Goal: Obtain resource: Obtain resource

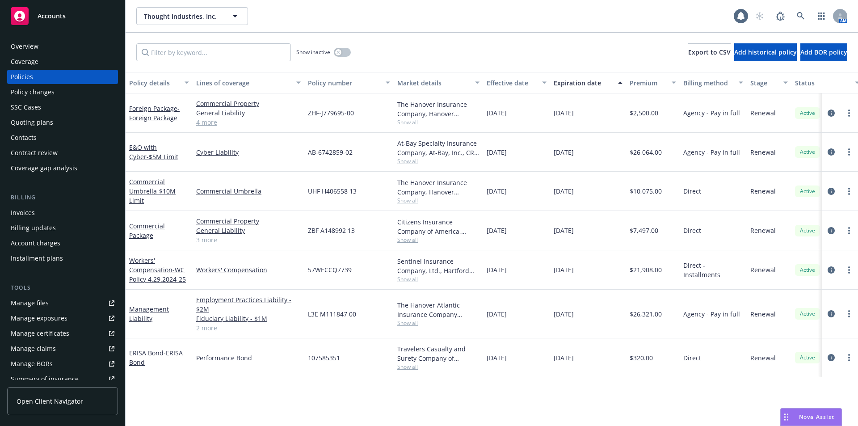
click at [466, 13] on div "Thought Industries, Inc. Thought Industries, Inc." at bounding box center [434, 16] width 597 height 18
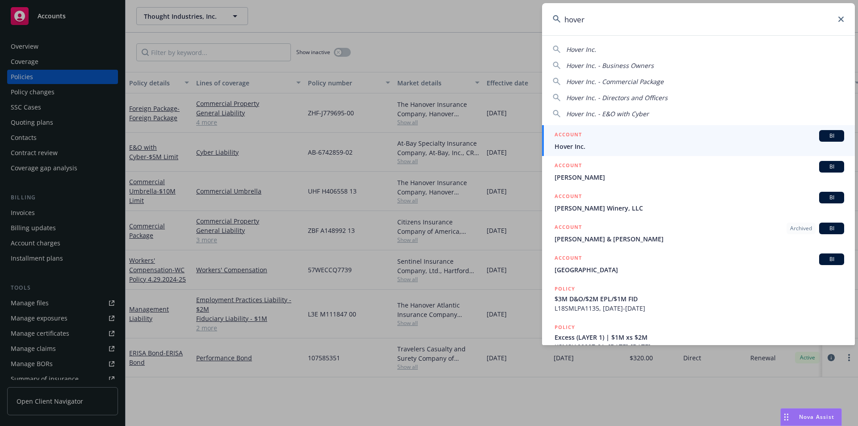
type input "hover"
click at [612, 141] on div "ACCOUNT BI" at bounding box center [699, 136] width 290 height 12
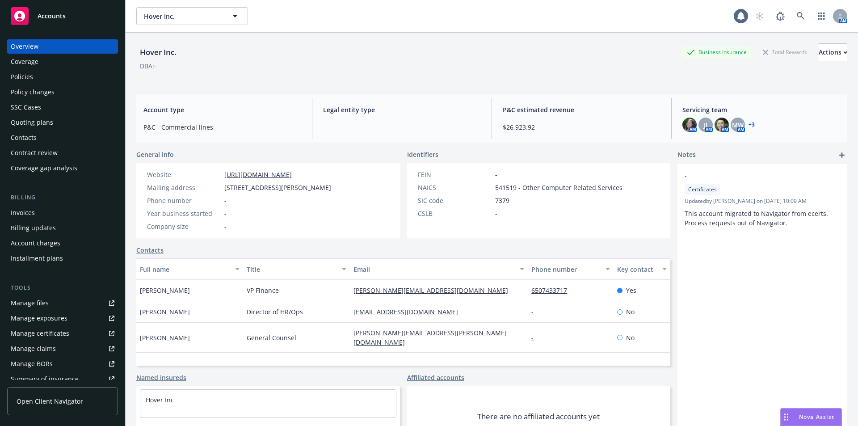
click at [55, 303] on link "Manage files" at bounding box center [62, 303] width 111 height 14
click at [47, 333] on div "Manage certificates" at bounding box center [40, 333] width 59 height 14
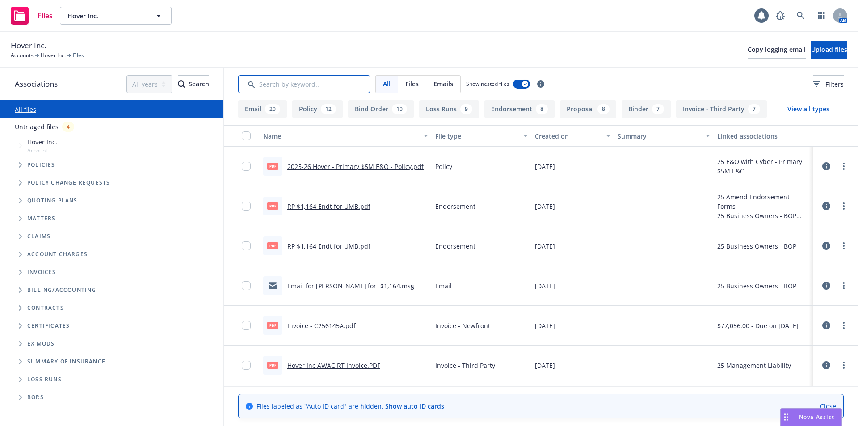
click at [259, 86] on input "Search by keyword..." at bounding box center [304, 84] width 132 height 18
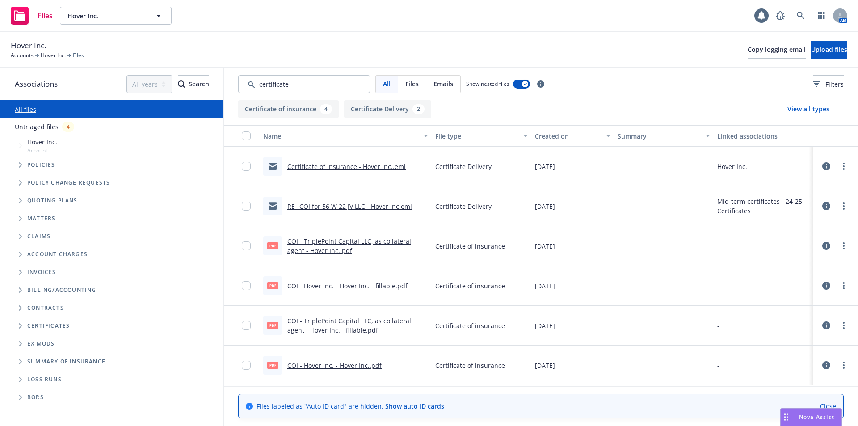
click at [374, 166] on link "Certificate of Insurance - Hover Inc..eml" at bounding box center [346, 166] width 118 height 8
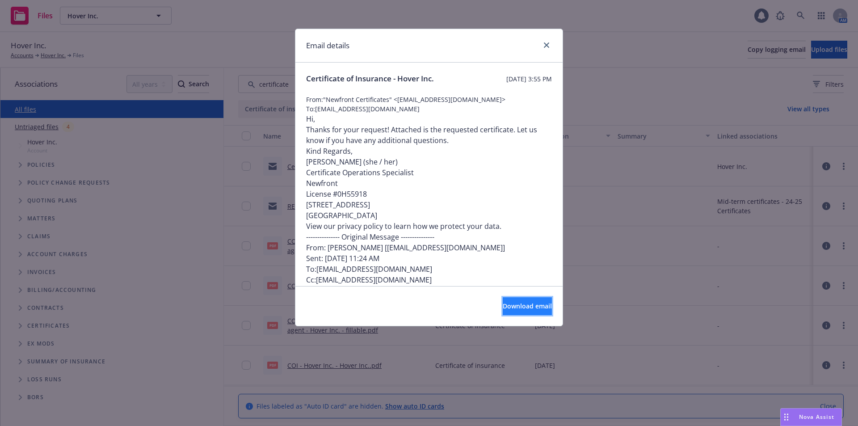
click at [503, 307] on span "Download email" at bounding box center [527, 306] width 49 height 8
click at [548, 43] on icon "close" at bounding box center [546, 44] width 5 height 5
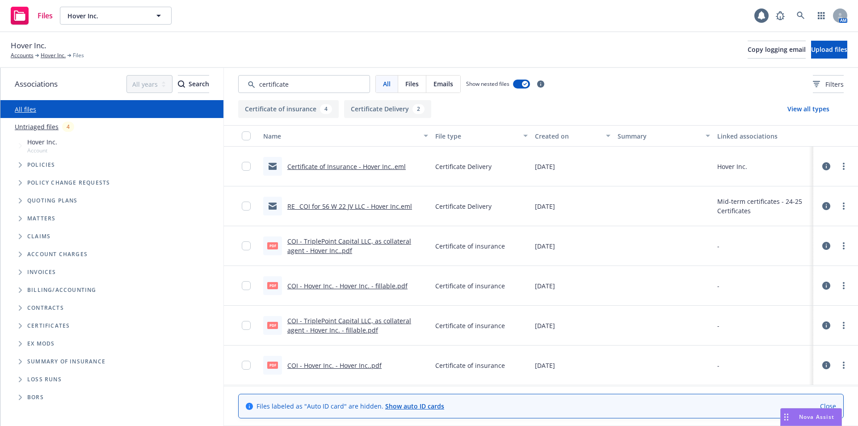
click at [310, 369] on link "COI - Hover Inc. - Hover Inc..pdf" at bounding box center [334, 365] width 94 height 8
click at [294, 86] on input "Search by keyword..." at bounding box center [304, 84] width 132 height 18
drag, startPoint x: 294, startPoint y: 84, endPoint x: 215, endPoint y: 11, distance: 107.5
click at [198, 66] on div "Hover Inc. Accounts Hover Inc. Files Copy logging email Upload files Associatio…" at bounding box center [429, 229] width 858 height 394
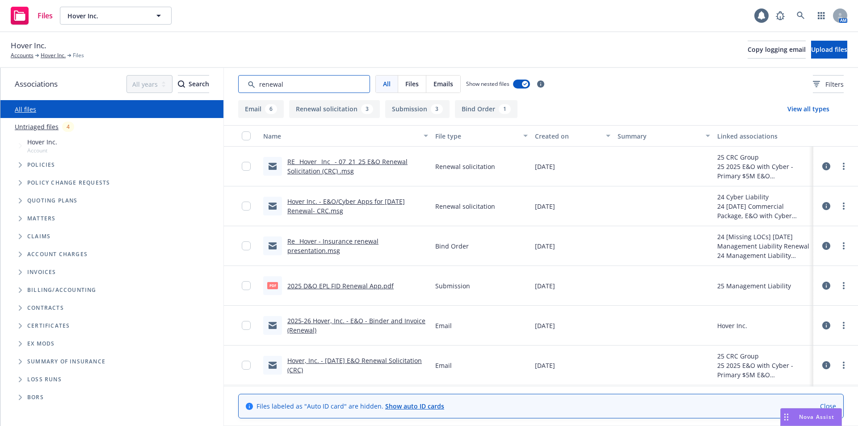
click at [301, 87] on input "Search by keyword..." at bounding box center [304, 84] width 132 height 18
click at [324, 84] on input "Search by keyword..." at bounding box center [304, 84] width 132 height 18
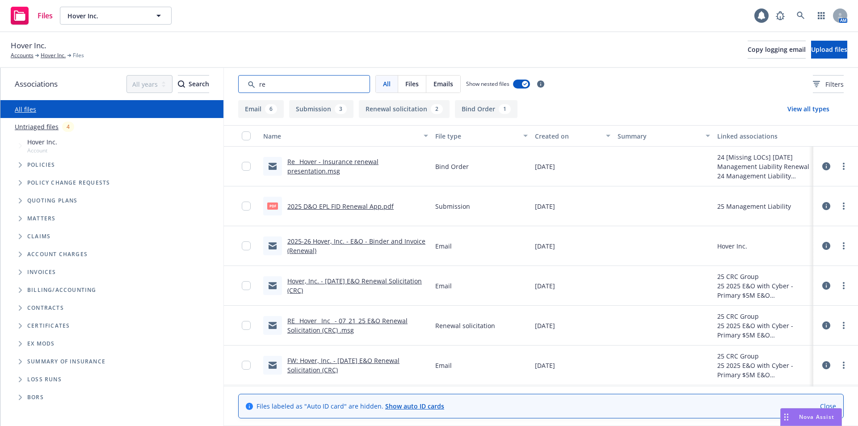
type input "r"
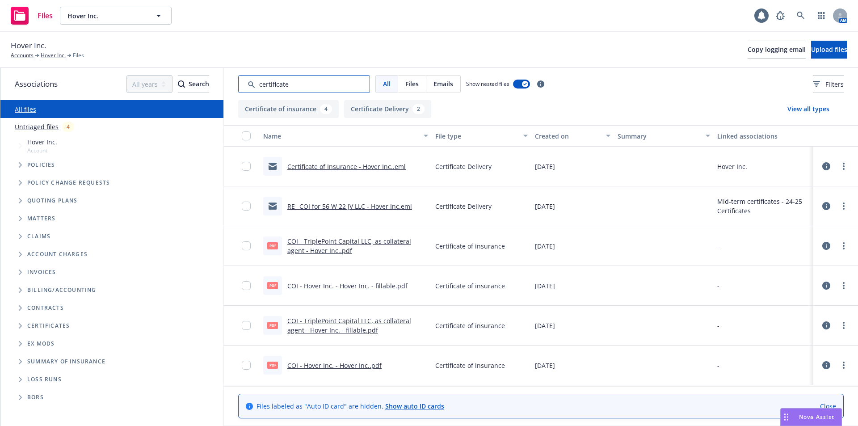
type input "certificate"
click at [348, 166] on link "Certificate of Insurance - Hover Inc..eml" at bounding box center [346, 166] width 118 height 8
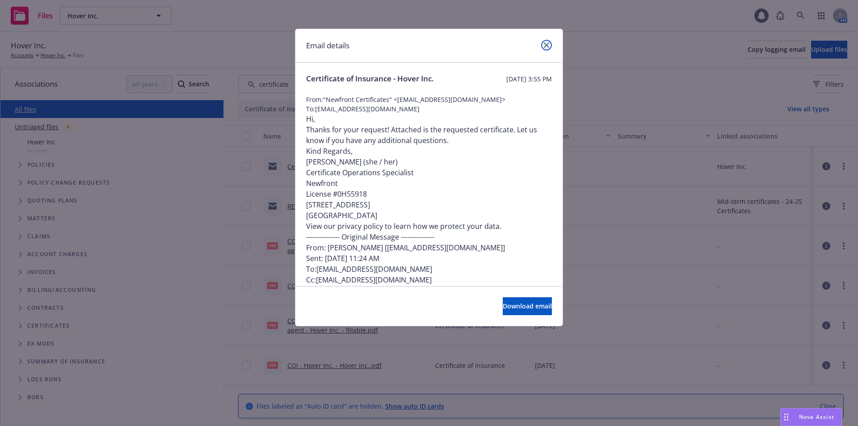
click at [545, 46] on icon "close" at bounding box center [546, 44] width 5 height 5
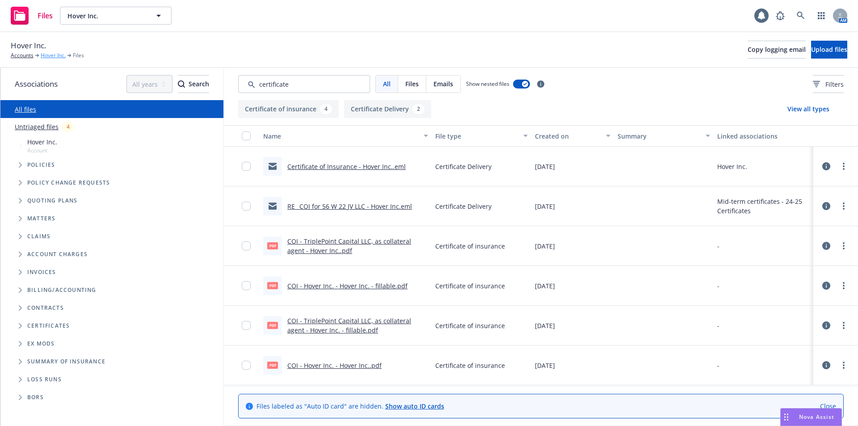
click at [50, 57] on link "Hover Inc." at bounding box center [53, 55] width 25 height 8
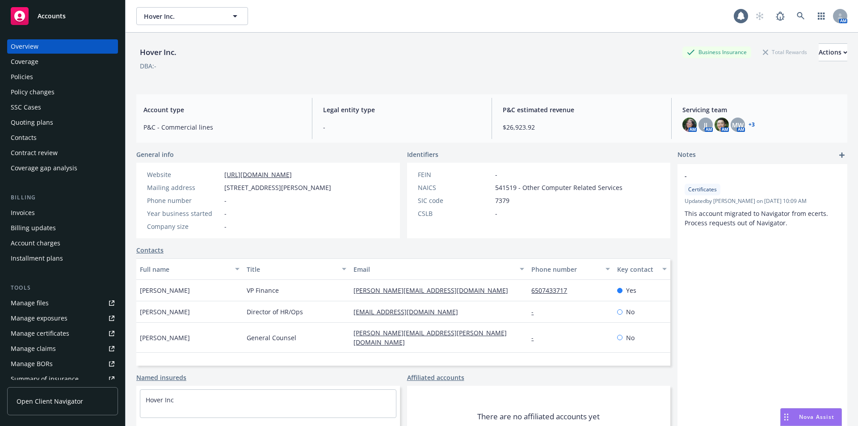
click at [46, 334] on div "Manage certificates" at bounding box center [40, 333] width 59 height 14
click at [41, 308] on div "Manage files" at bounding box center [30, 303] width 38 height 14
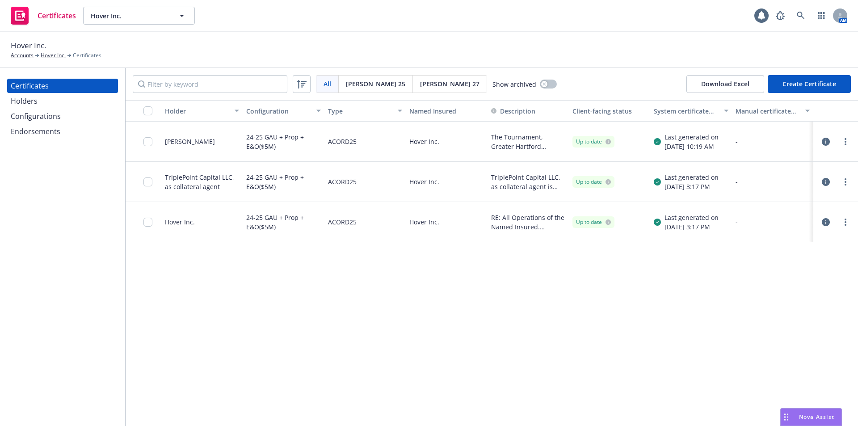
click at [61, 106] on div "Holders" at bounding box center [63, 101] width 104 height 14
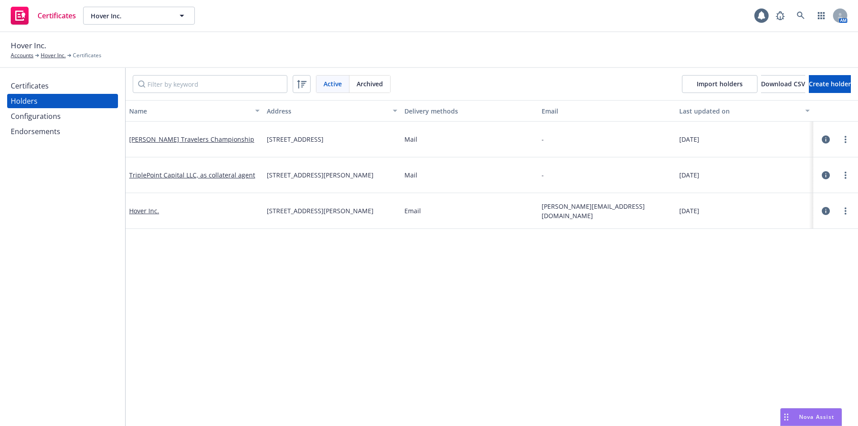
click at [68, 85] on div "Certificates" at bounding box center [63, 86] width 104 height 14
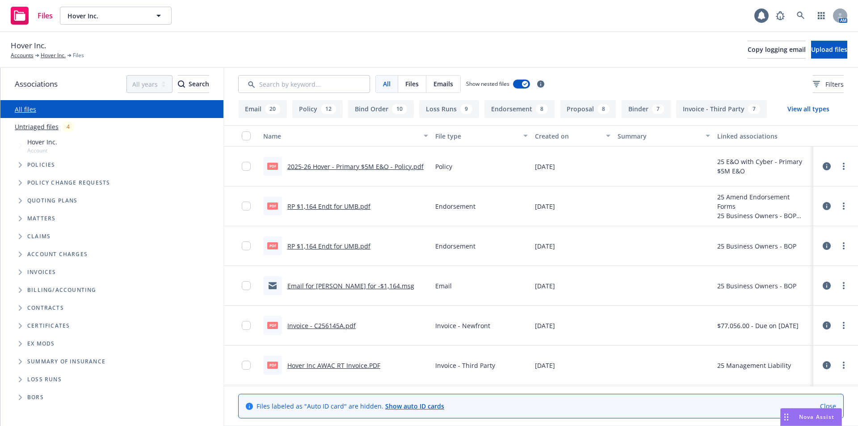
click at [240, 33] on div "Hover Inc. Accounts Hover Inc. Files Copy logging email Upload files" at bounding box center [429, 50] width 858 height 36
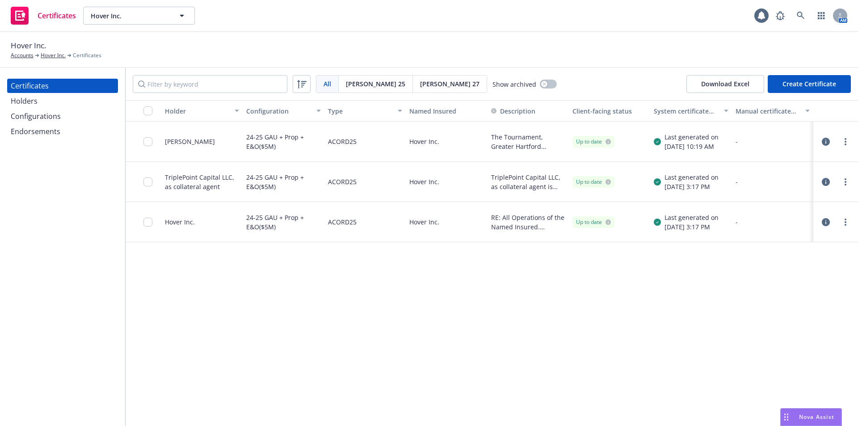
click at [277, 227] on div "24-25 GAU + Prop + E&O($5M)" at bounding box center [283, 221] width 74 height 29
click at [277, 219] on div "24-25 GAU + Prop + E&O($5M)" at bounding box center [283, 221] width 74 height 29
click at [849, 220] on link "more" at bounding box center [845, 222] width 11 height 11
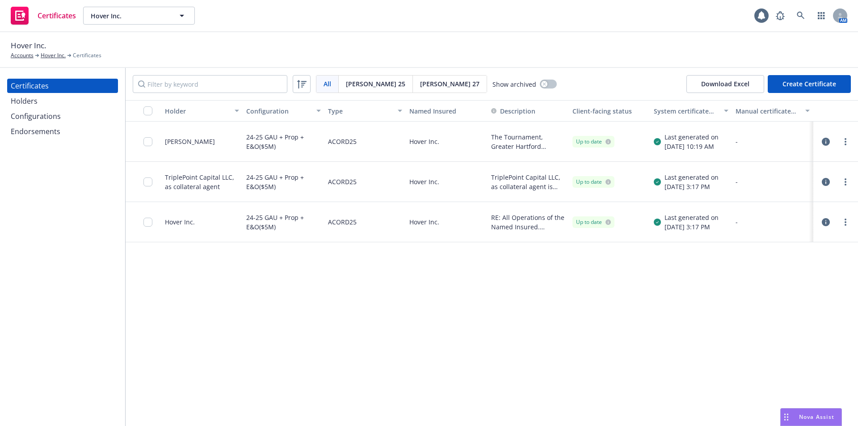
click at [494, 347] on div "Holder Configuration Type Named Insured Description Client-facing status System…" at bounding box center [492, 263] width 732 height 326
click at [667, 225] on div "[DATE] 3:17 PM" at bounding box center [691, 226] width 54 height 9
click at [591, 224] on div "Up to date" at bounding box center [593, 222] width 35 height 8
click at [485, 223] on div "Hover Inc." at bounding box center [446, 222] width 81 height 40
click at [428, 223] on div "Hover Inc." at bounding box center [446, 222] width 81 height 40
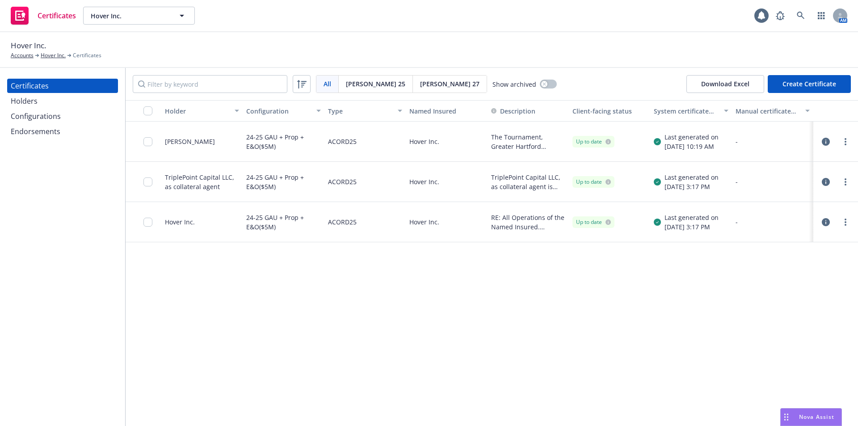
click at [823, 220] on icon "button" at bounding box center [826, 222] width 8 height 8
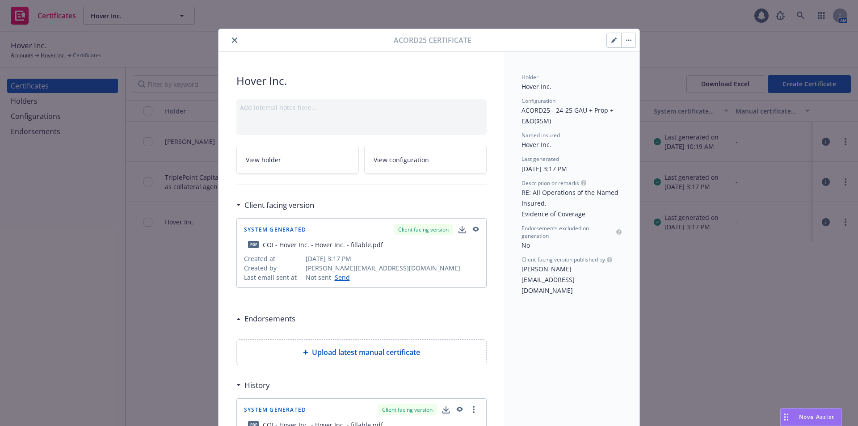
click at [232, 41] on icon "close" at bounding box center [234, 40] width 5 height 5
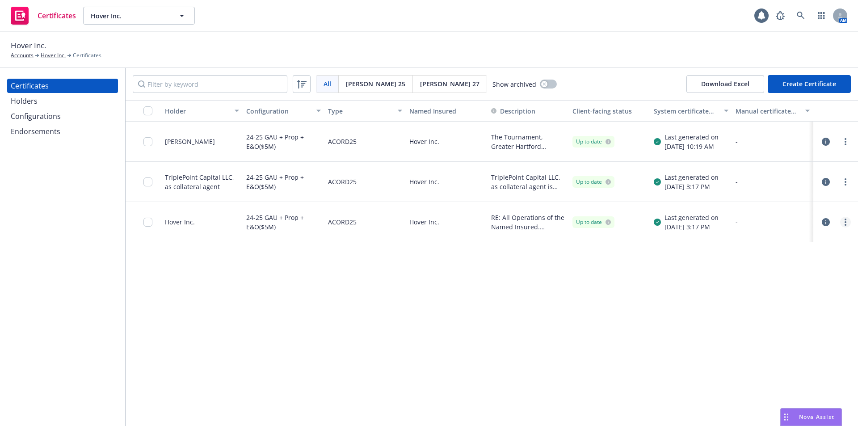
click at [844, 222] on link "more" at bounding box center [845, 222] width 11 height 11
click at [796, 342] on link "Download uneditable generated certificate" at bounding box center [778, 348] width 143 height 18
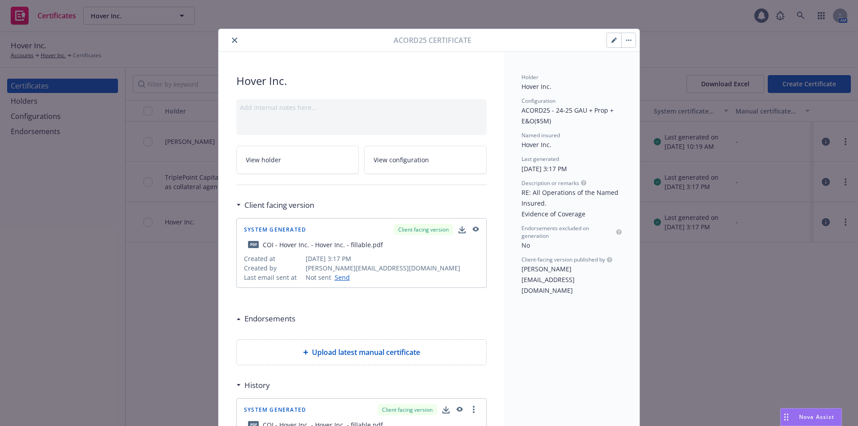
click at [232, 41] on icon "close" at bounding box center [234, 40] width 5 height 5
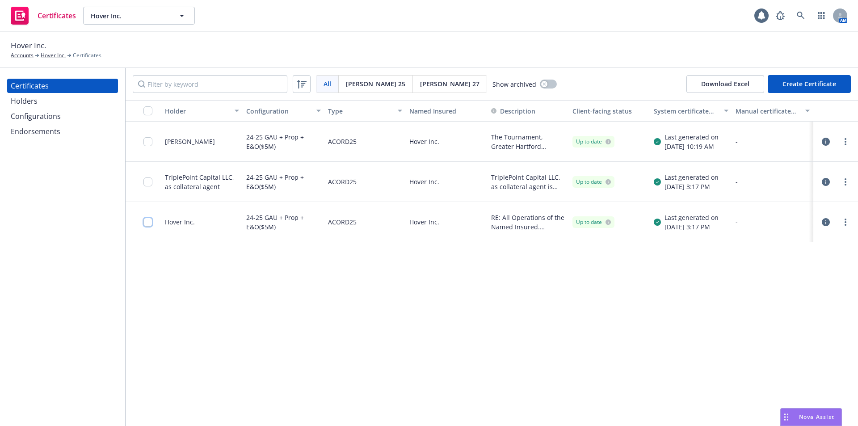
click at [149, 219] on input "checkbox" at bounding box center [147, 222] width 9 height 9
click at [407, 407] on icon "button" at bounding box center [409, 405] width 4 height 3
click at [512, 314] on div "Holder Configuration Type Named Insured Description Client-facing status System…" at bounding box center [492, 263] width 732 height 326
click at [295, 310] on div "Holder Configuration Type Named Insured Description Client-facing status System…" at bounding box center [492, 263] width 732 height 326
click at [147, 222] on input "checkbox" at bounding box center [147, 222] width 9 height 9
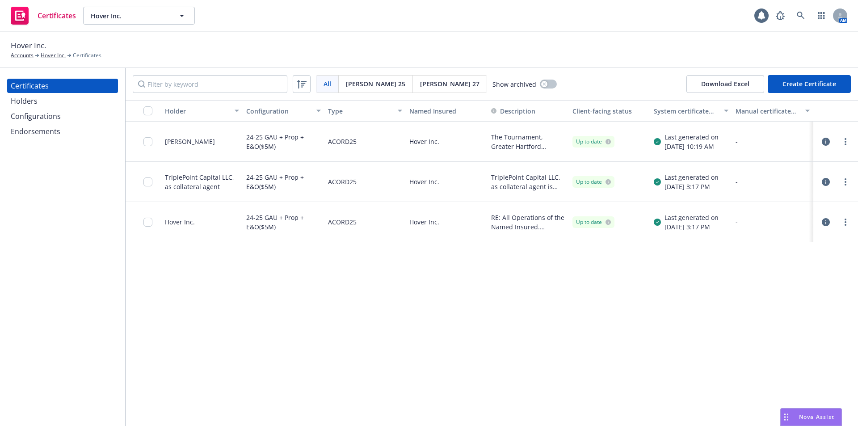
click at [168, 296] on div "Holder Configuration Type Named Insured Description Client-facing status System…" at bounding box center [492, 263] width 732 height 326
click at [612, 55] on div "Hover Inc. Accounts Hover Inc. Certificates" at bounding box center [429, 50] width 836 height 20
click at [187, 225] on div "Hover Inc." at bounding box center [180, 221] width 30 height 9
click at [496, 224] on span "RE: All Operations of the Named Insured. Evidence of Coverage" at bounding box center [528, 222] width 74 height 19
click at [316, 230] on div "24-25 GAU + Prop + E&O($5M)" at bounding box center [283, 221] width 74 height 29
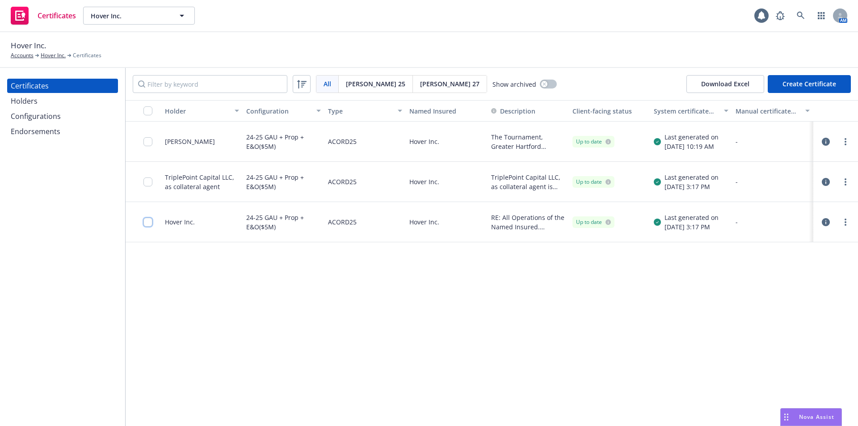
click at [146, 224] on input "checkbox" at bounding box center [147, 222] width 9 height 9
click at [407, 405] on icon "button" at bounding box center [408, 406] width 3 height 2
click at [469, 312] on div "Holder Configuration Type Named Insured Description Client-facing status System…" at bounding box center [492, 263] width 732 height 326
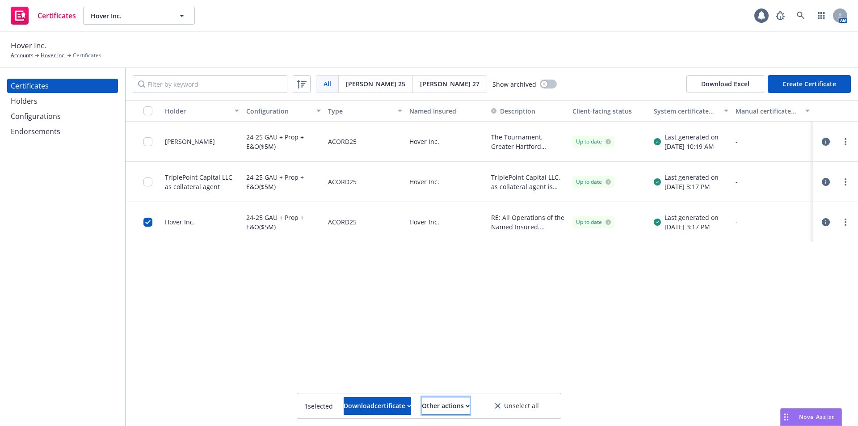
click at [470, 408] on button "Other actions" at bounding box center [446, 406] width 48 height 18
click at [587, 340] on div "Holder Configuration Type Named Insured Description Client-facing status System…" at bounding box center [492, 263] width 732 height 326
click at [500, 407] on icon at bounding box center [497, 405] width 5 height 5
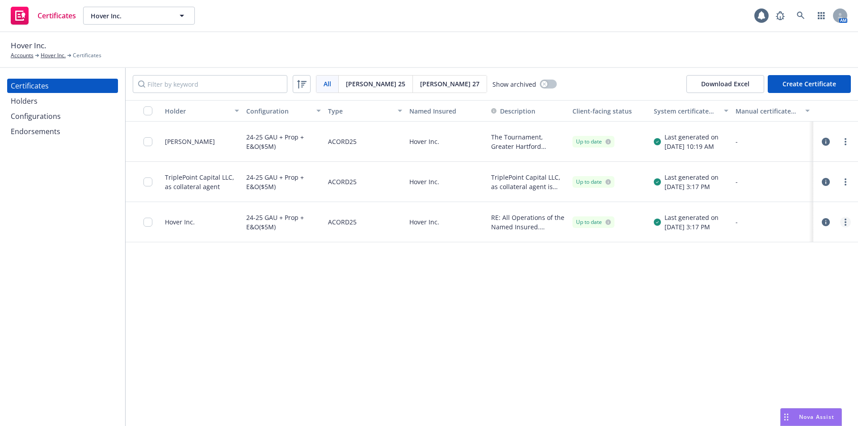
click at [840, 221] on link "more" at bounding box center [845, 222] width 11 height 11
click at [394, 357] on div "Holder Configuration Type Named Insured Description Client-facing status System…" at bounding box center [492, 263] width 732 height 326
click at [263, 46] on div "Hover Inc. Accounts Hover Inc. Certificates" at bounding box center [429, 50] width 836 height 20
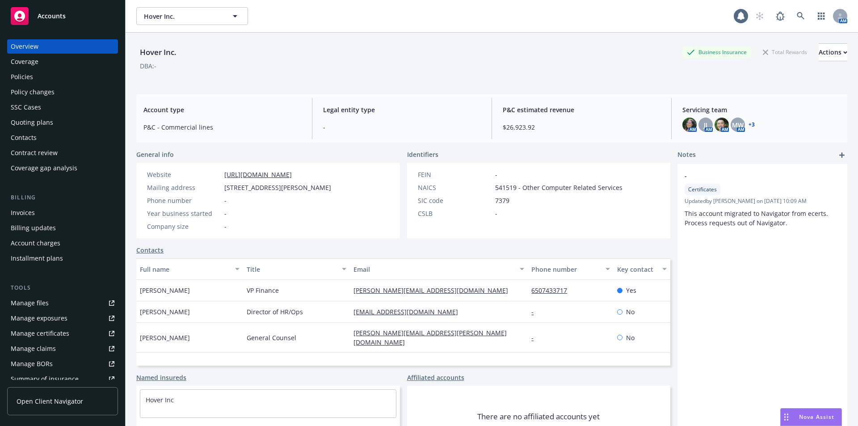
click at [370, 15] on div "Hover Inc. Hover Inc." at bounding box center [434, 16] width 597 height 18
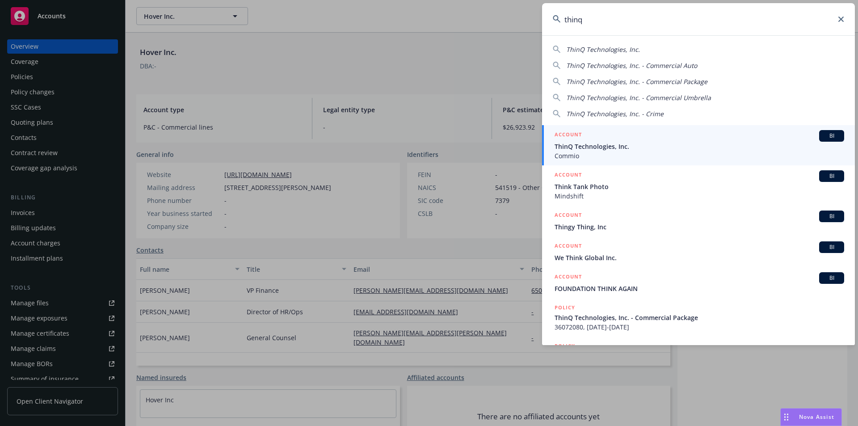
type input "thinq"
click at [577, 147] on span "ThinQ Technologies, Inc." at bounding box center [699, 146] width 290 height 9
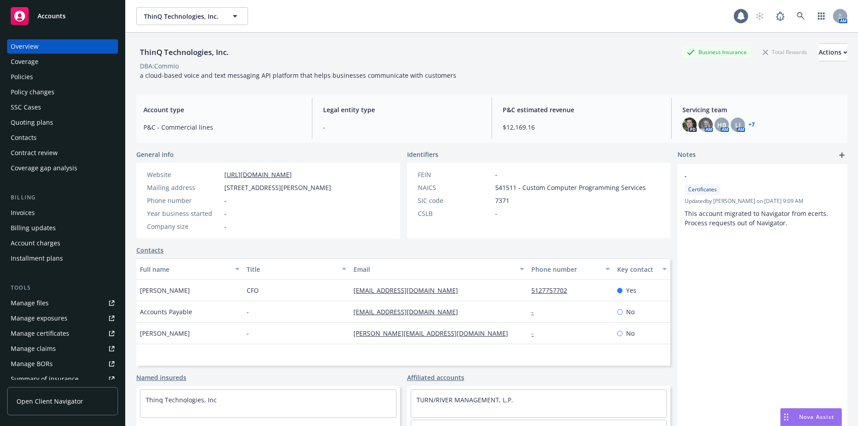
click at [40, 78] on div "Policies" at bounding box center [63, 77] width 104 height 14
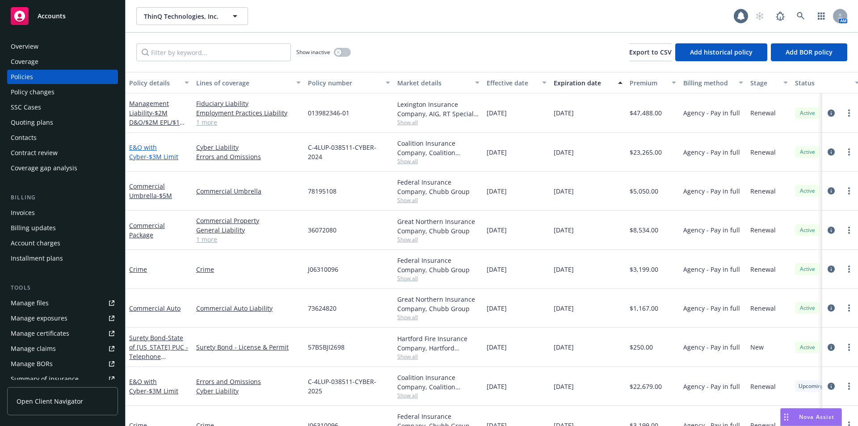
click at [148, 155] on span "- $3M Limit" at bounding box center [163, 156] width 32 height 8
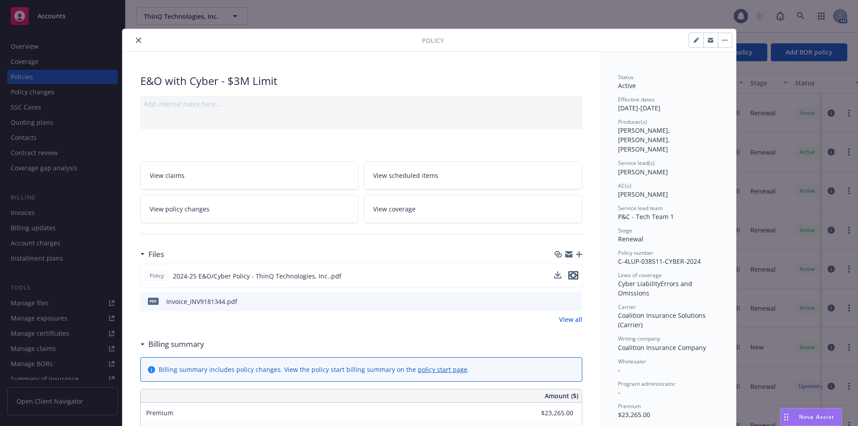
click at [571, 275] on icon "preview file" at bounding box center [573, 275] width 8 height 6
click at [136, 38] on icon "close" at bounding box center [138, 40] width 5 height 5
